Goal: Task Accomplishment & Management: Use online tool/utility

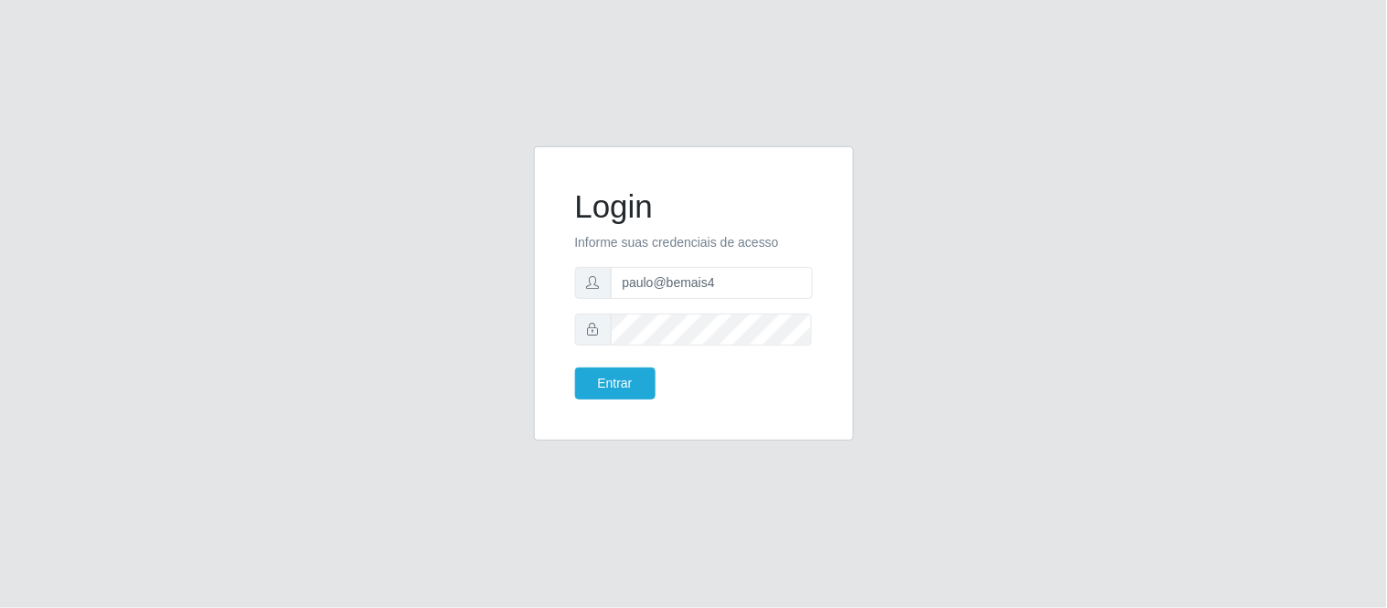
click at [577, 267] on div "paulo@bemais4" at bounding box center [694, 283] width 238 height 32
type input "juliomarques@queiroz"
click at [575, 368] on button "Entrar" at bounding box center [615, 384] width 80 height 32
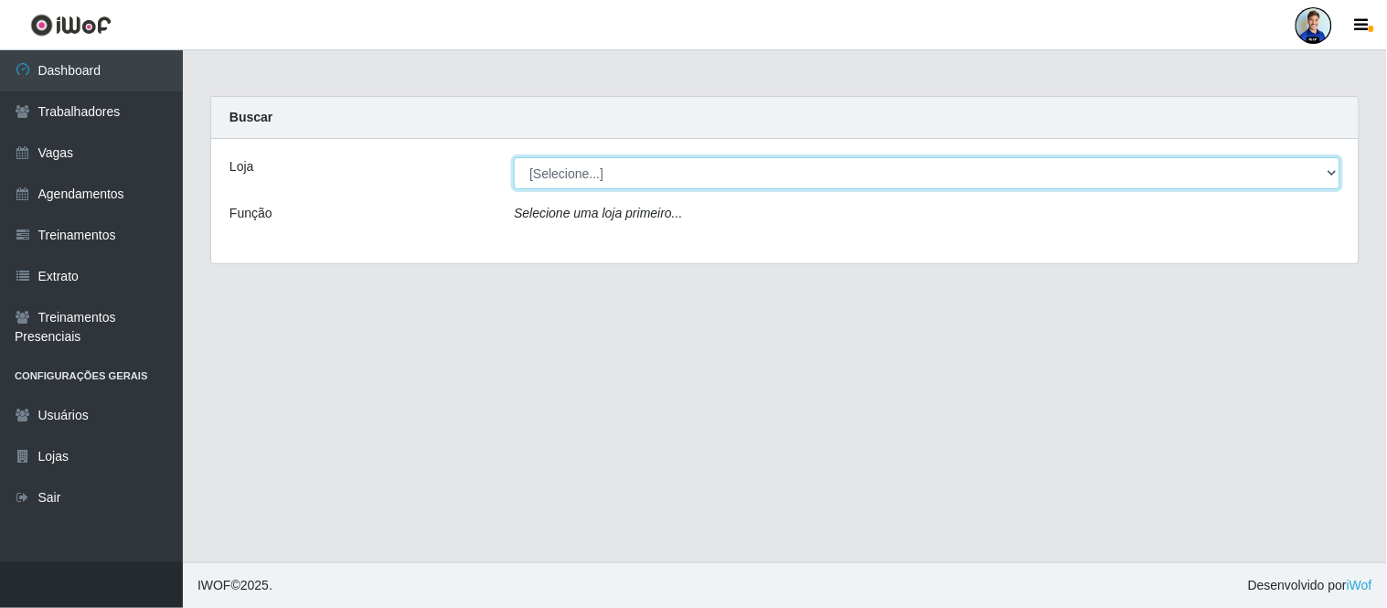
click at [657, 184] on select "[Selecione...] Hiper Queiroz - Nova Betânia Hiper Queiroz - [GEOGRAPHIC_DATA] […" at bounding box center [927, 173] width 827 height 32
select select "517"
click at [514, 157] on select "[Selecione...] Hiper Queiroz - Nova Betânia Hiper Queiroz - [GEOGRAPHIC_DATA] […" at bounding box center [927, 173] width 827 height 32
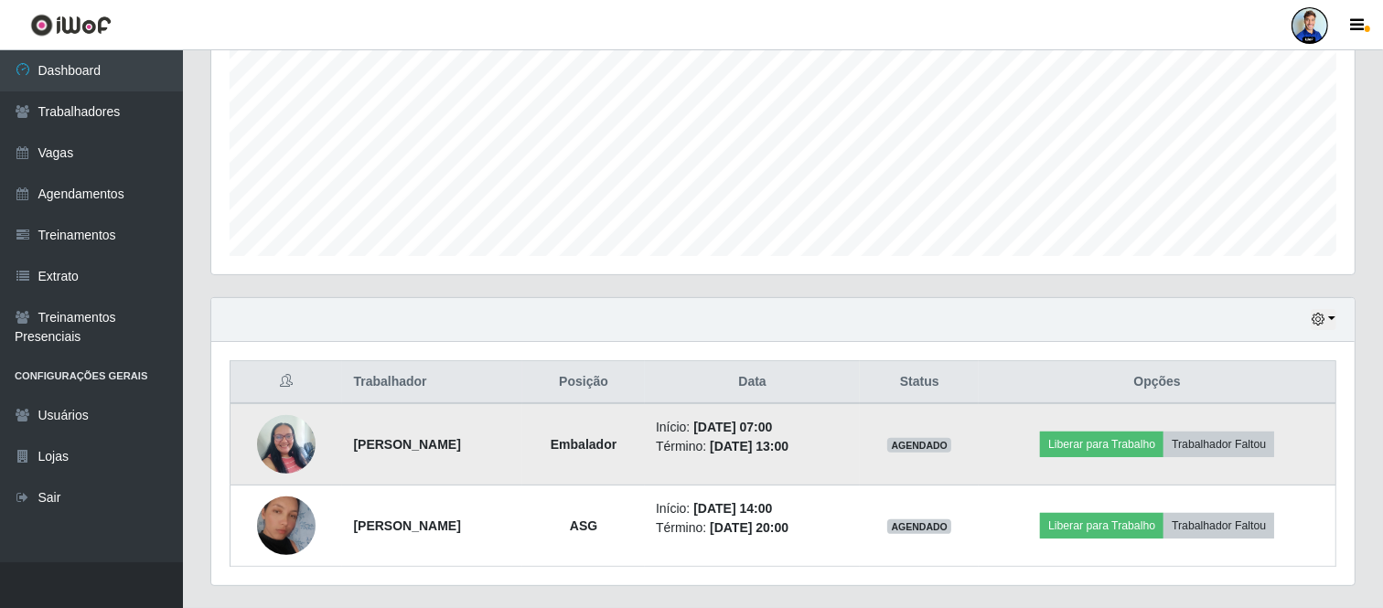
scroll to position [444, 0]
